Goal: Task Accomplishment & Management: Use online tool/utility

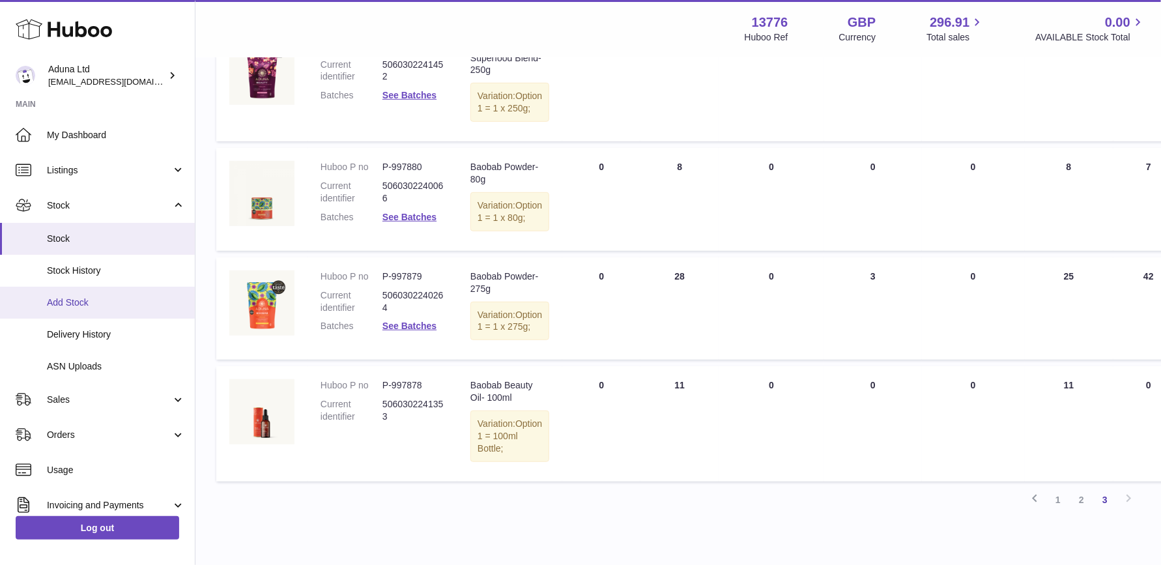
scroll to position [341, 0]
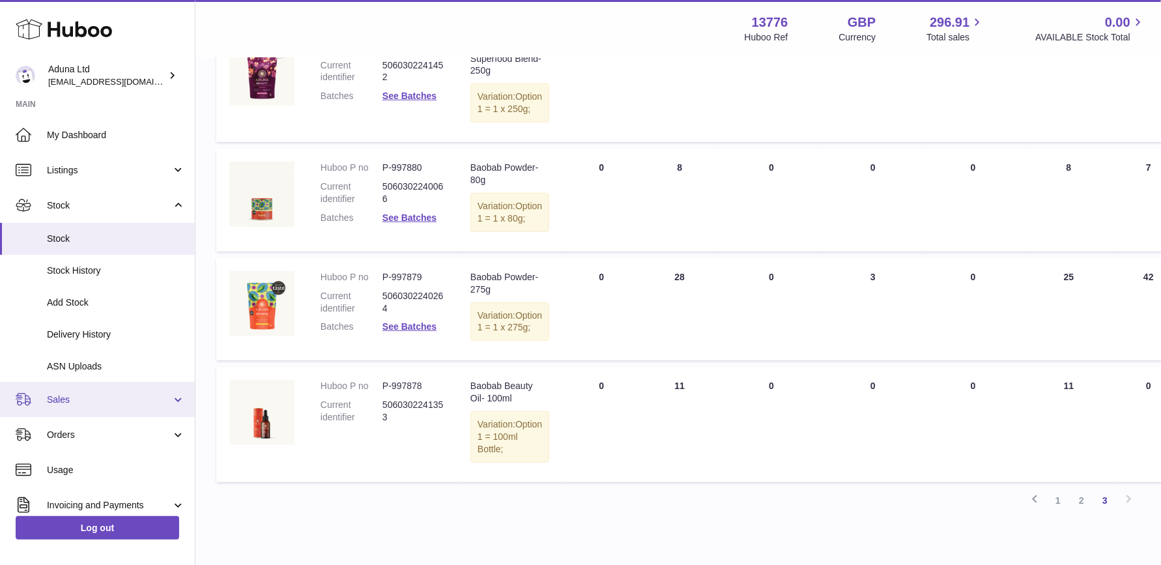
click at [85, 400] on span "Sales" at bounding box center [109, 400] width 124 height 12
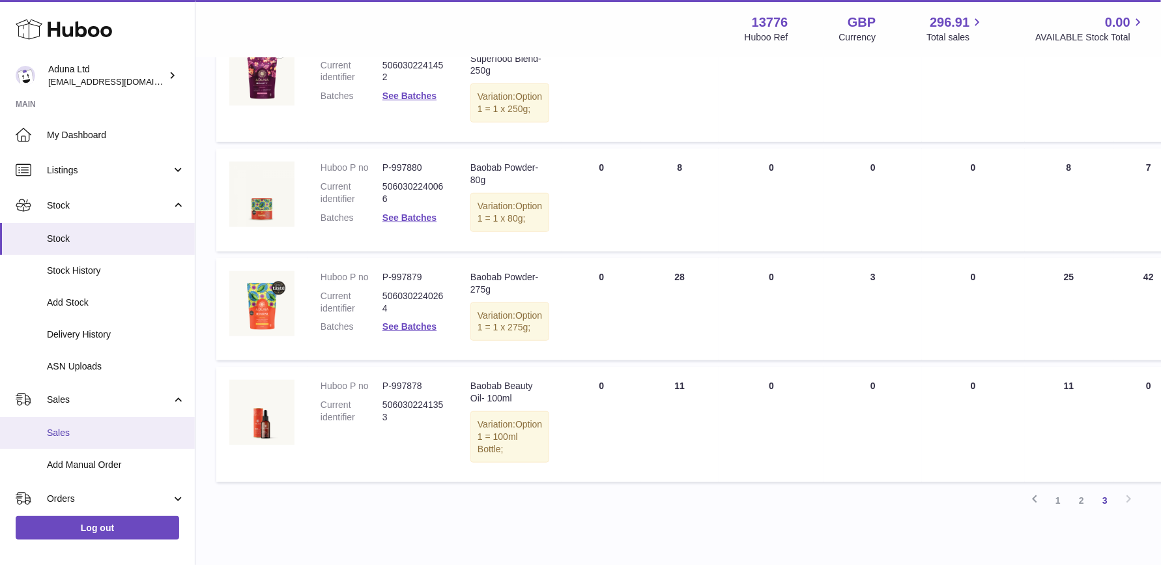
click at [81, 439] on link "Sales" at bounding box center [97, 433] width 195 height 32
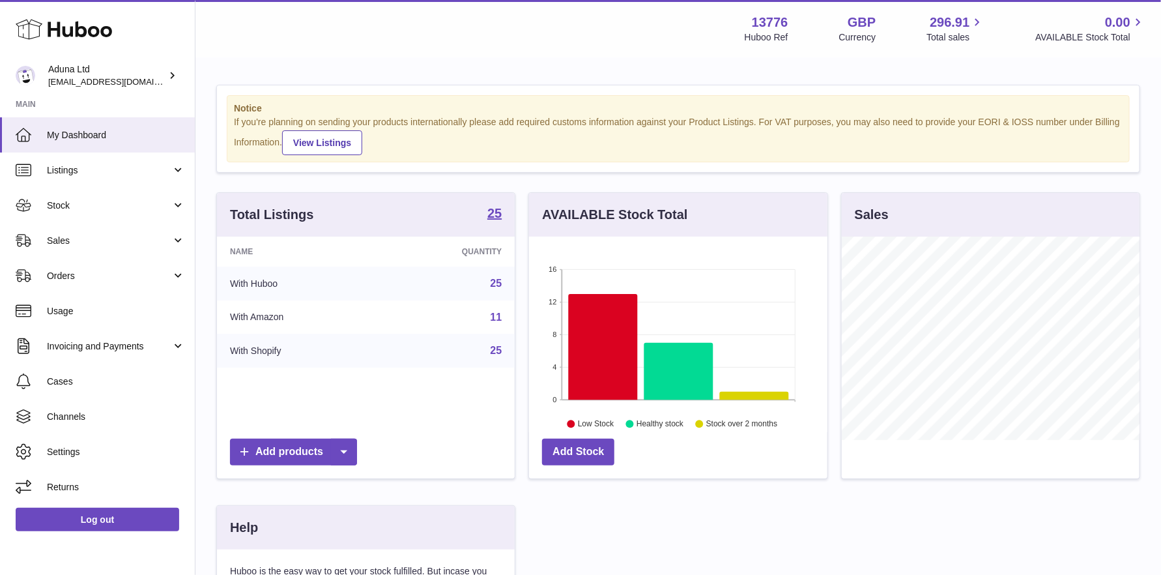
scroll to position [203, 298]
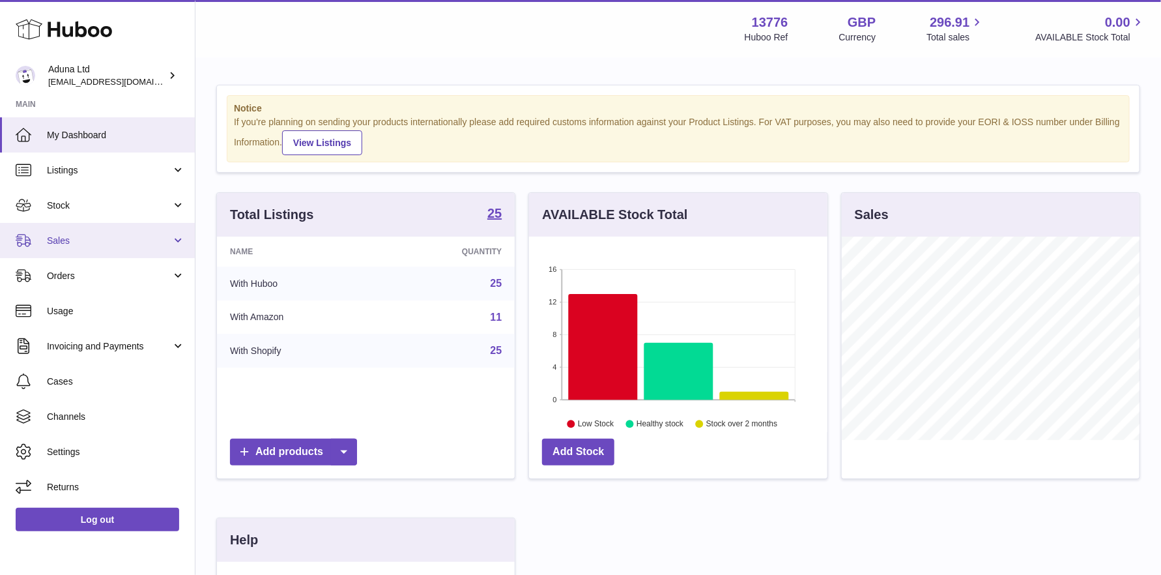
click at [123, 231] on link "Sales" at bounding box center [97, 240] width 195 height 35
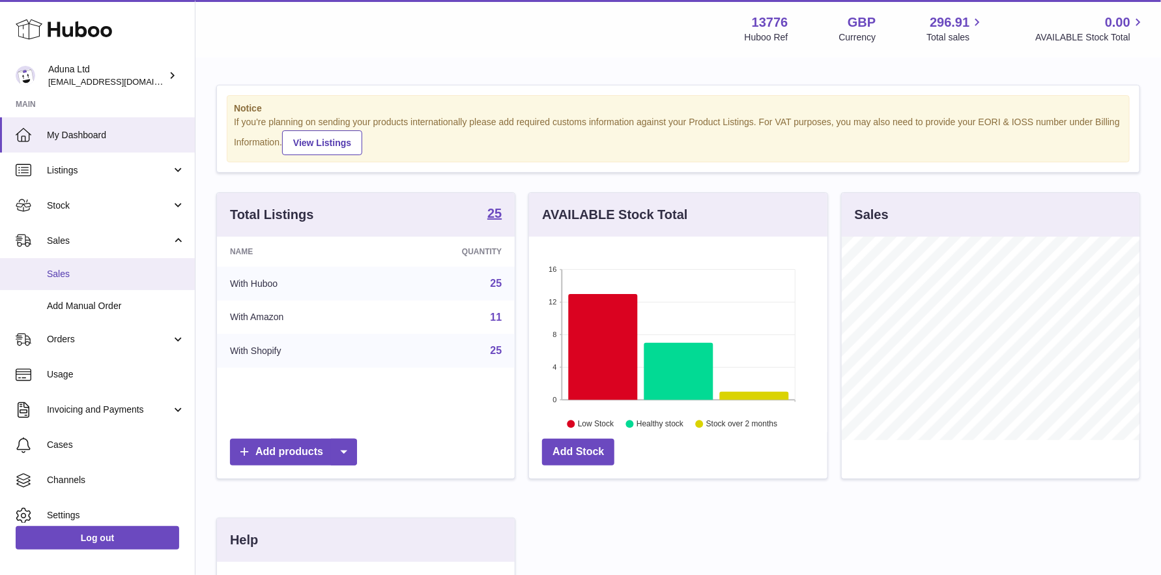
click at [94, 269] on span "Sales" at bounding box center [116, 274] width 138 height 12
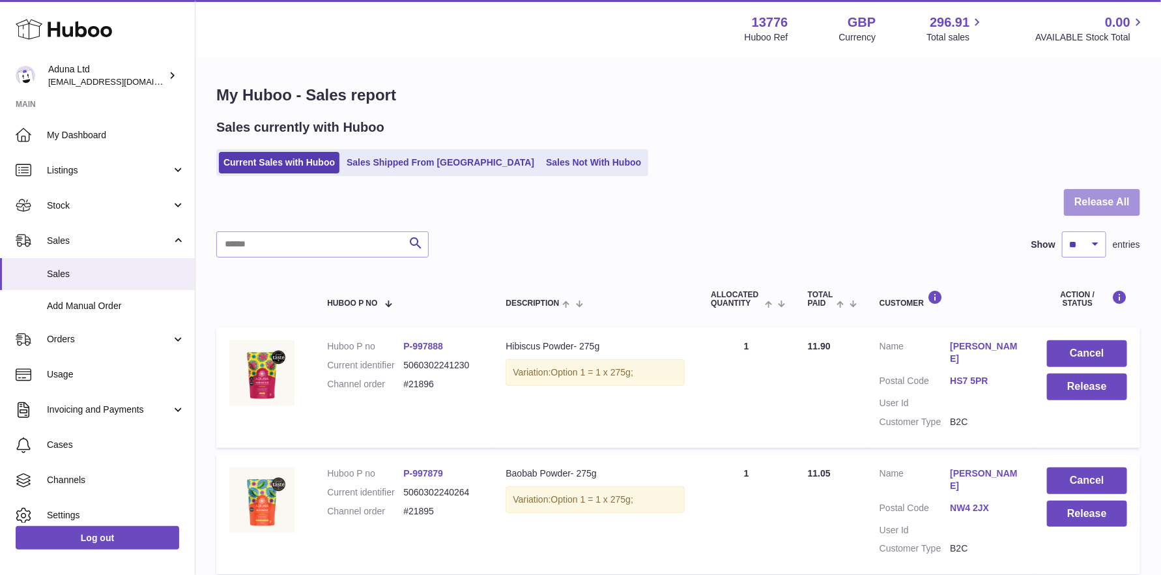
click at [1082, 194] on button "Release All" at bounding box center [1102, 202] width 76 height 27
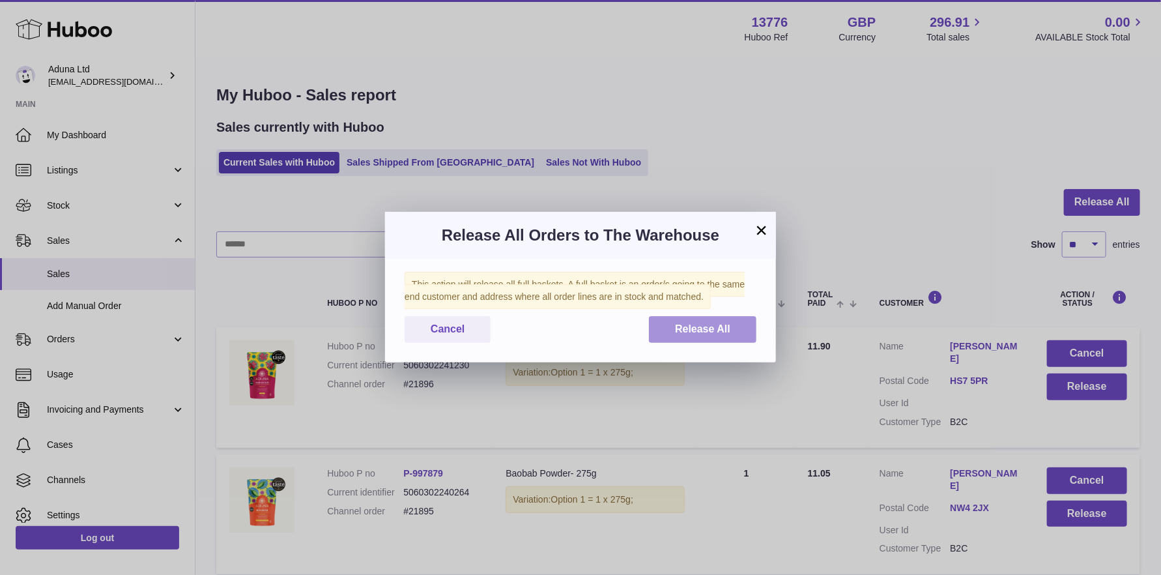
click at [704, 330] on span "Release All" at bounding box center [702, 328] width 55 height 11
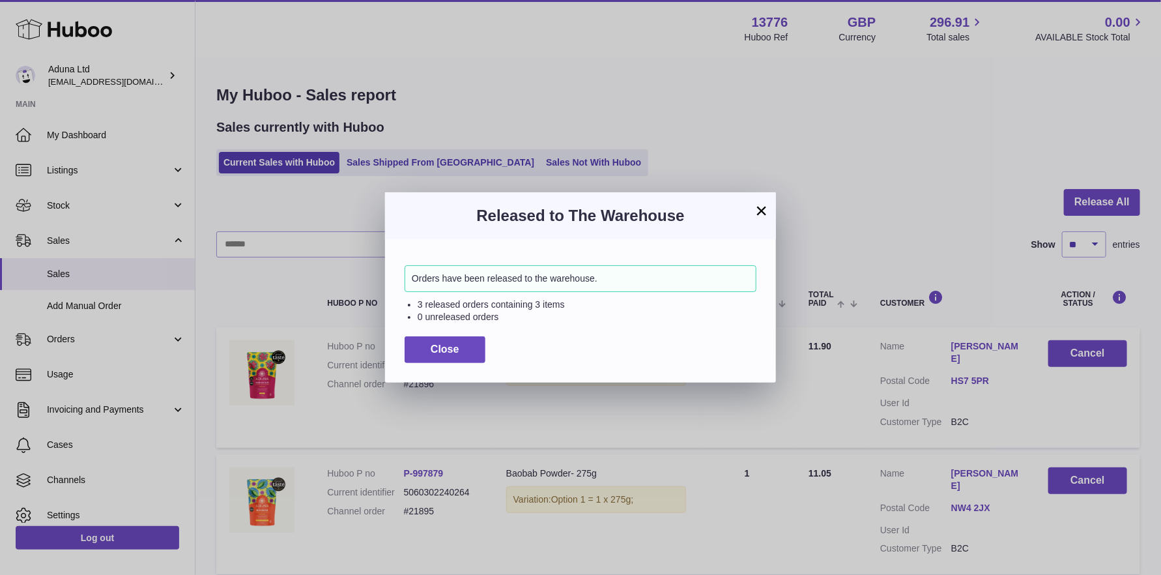
click at [763, 210] on button "×" at bounding box center [762, 211] width 16 height 16
